Goal: Check status

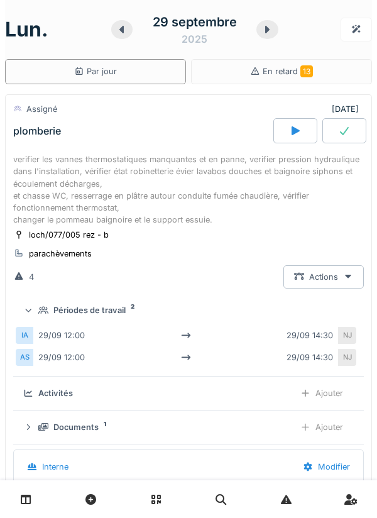
click at [36, 194] on div "verifier les vannes thermostatiques manquantes et en panne, verifier pression h…" at bounding box center [188, 189] width 351 height 72
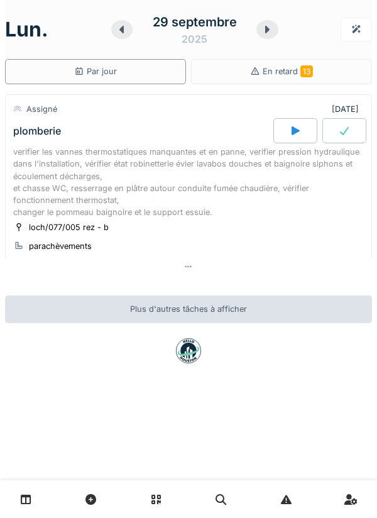
click at [117, 33] on icon at bounding box center [122, 30] width 13 height 10
click at [123, 36] on div at bounding box center [121, 29] width 21 height 19
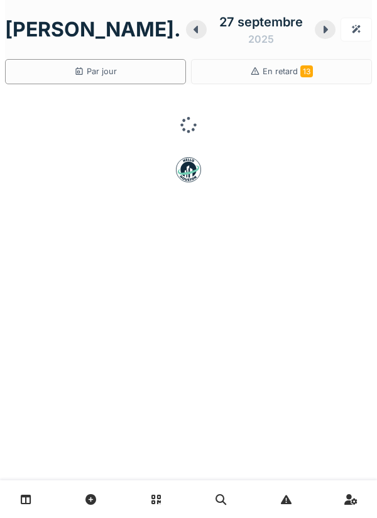
click at [186, 31] on div at bounding box center [196, 29] width 21 height 19
click at [190, 31] on icon at bounding box center [196, 30] width 13 height 10
click at [186, 28] on div at bounding box center [196, 29] width 21 height 19
click at [186, 31] on div at bounding box center [196, 29] width 21 height 19
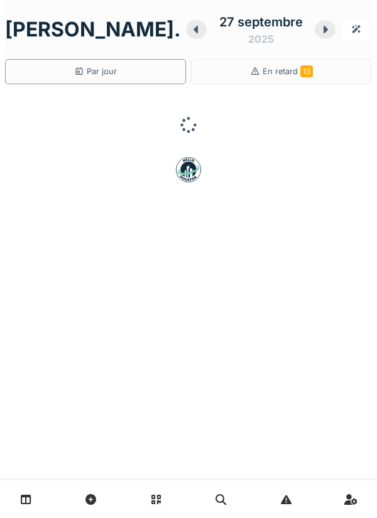
click at [186, 36] on div at bounding box center [196, 29] width 21 height 19
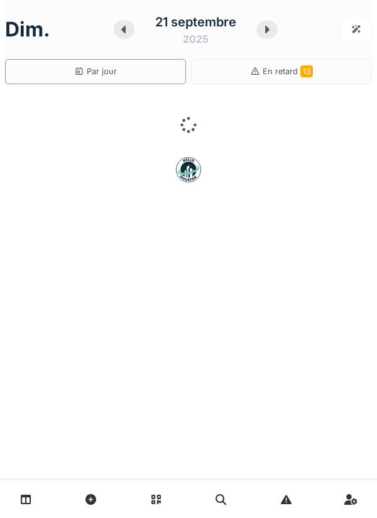
click at [119, 36] on div at bounding box center [124, 29] width 21 height 19
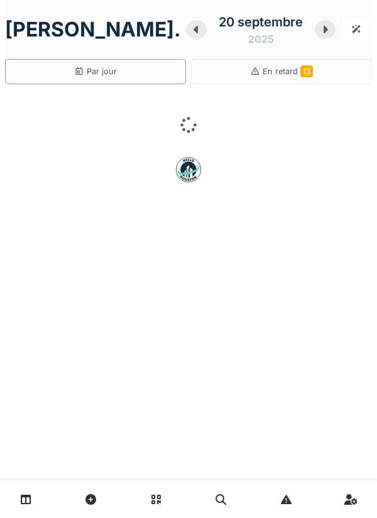
click at [319, 28] on icon at bounding box center [325, 30] width 13 height 10
click at [324, 29] on icon at bounding box center [326, 30] width 4 height 8
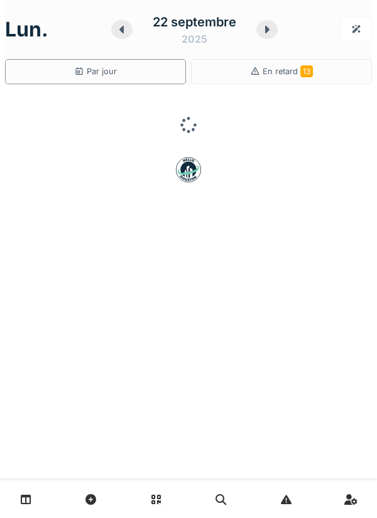
click at [272, 26] on icon at bounding box center [267, 30] width 13 height 10
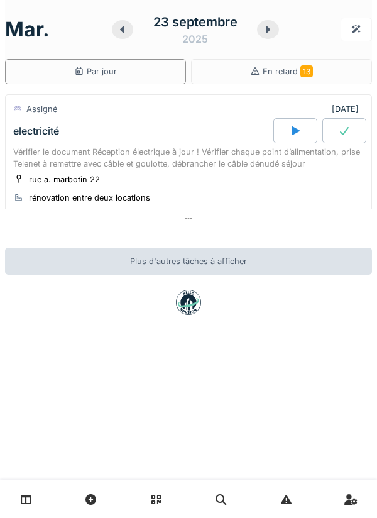
click at [37, 170] on div "Vérifier le document Réception électrique à jour ! Vérifier chaque point d’alim…" at bounding box center [188, 158] width 351 height 24
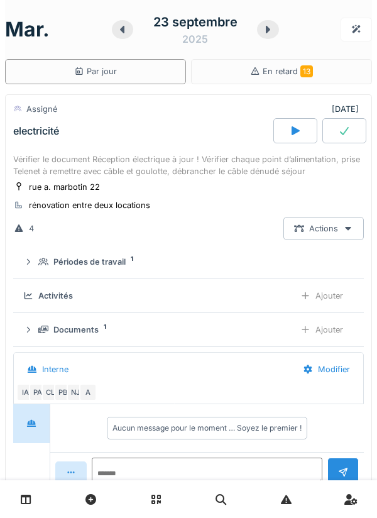
scroll to position [44, 0]
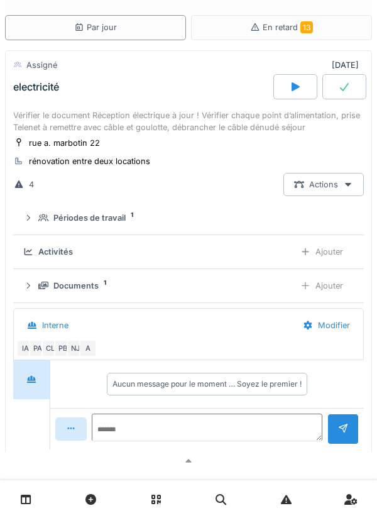
click at [40, 133] on div "Vérifier le document Réception électrique à jour ! Vérifier chaque point d’alim…" at bounding box center [188, 121] width 351 height 24
